Goal: Transaction & Acquisition: Purchase product/service

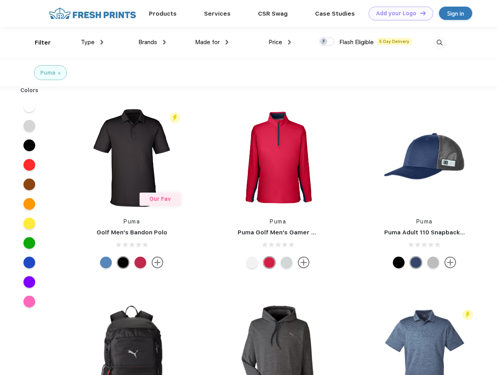
click at [398, 13] on link "Add your Logo Design Tool" at bounding box center [400, 14] width 64 height 14
click at [0, 0] on div "Design Tool" at bounding box center [0, 0] width 0 height 0
click at [419, 13] on link "Add your Logo Design Tool" at bounding box center [400, 14] width 64 height 14
click at [38, 43] on div "Filter" at bounding box center [43, 42] width 16 height 9
click at [92, 42] on span "Type" at bounding box center [88, 42] width 14 height 7
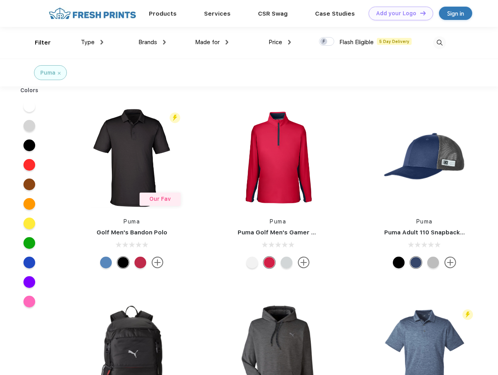
click at [152, 42] on span "Brands" at bounding box center [147, 42] width 19 height 7
click at [212, 42] on span "Made for" at bounding box center [207, 42] width 25 height 7
click at [280, 42] on span "Price" at bounding box center [275, 42] width 14 height 7
click at [327, 42] on div at bounding box center [326, 41] width 15 height 9
click at [324, 42] on input "checkbox" at bounding box center [321, 39] width 5 height 5
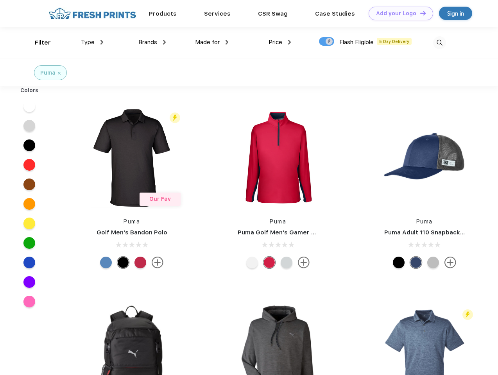
click at [439, 43] on img at bounding box center [439, 42] width 13 height 13
